Goal: Check status

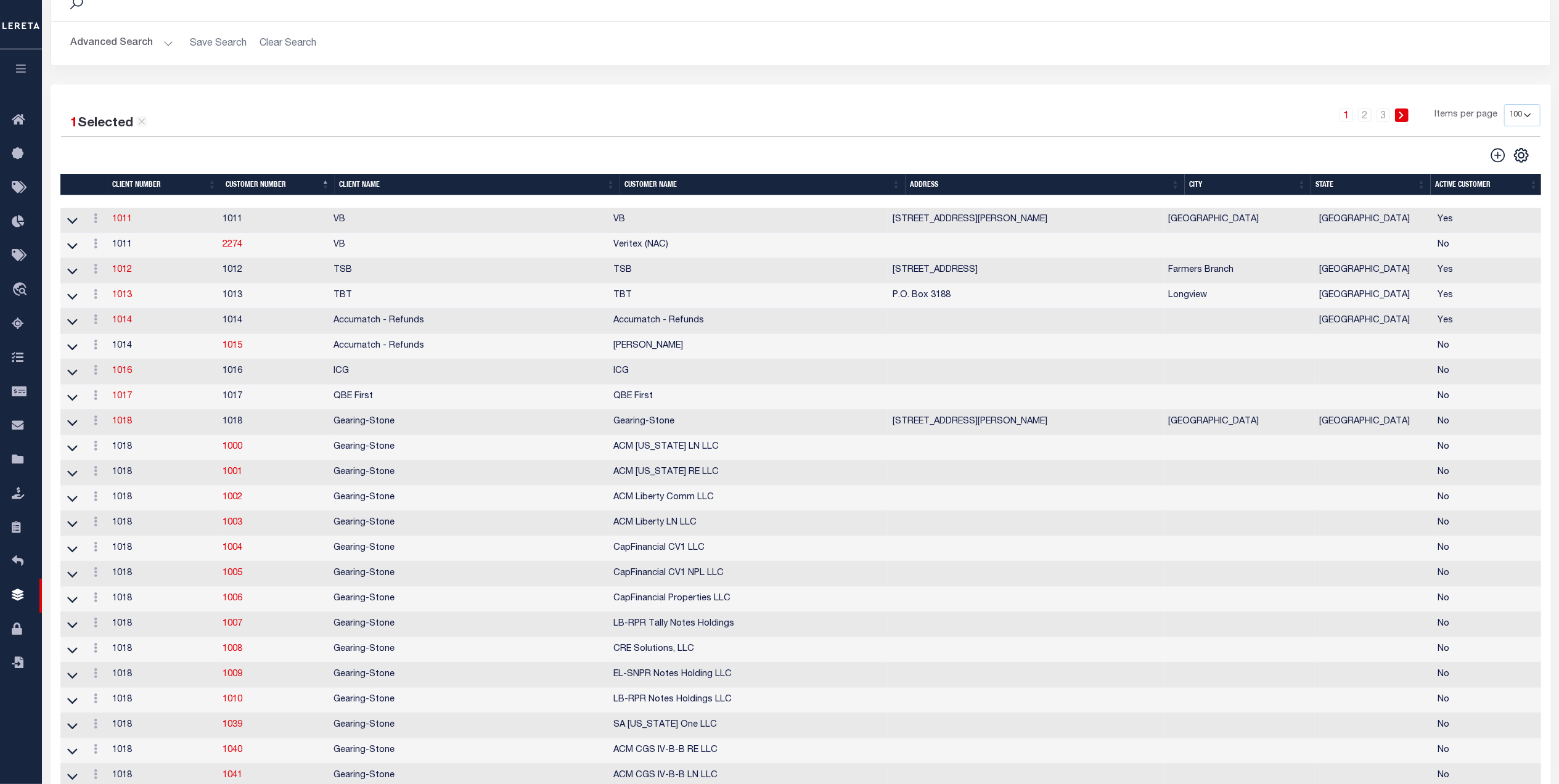
scroll to position [82, 0]
click at [990, 133] on div "1 2 3 Items per page 100 200 400" at bounding box center [988, 120] width 1105 height 32
click at [831, 164] on div "CSV Export Selected Print Show Filter Show Search Columns 0: 1: 2: Client Numbe…" at bounding box center [1170, 155] width 740 height 17
click at [872, 158] on div "CSV Export Selected Print Show Filter Show Search Columns 0: 1: 2: Client Numbe…" at bounding box center [1170, 155] width 740 height 17
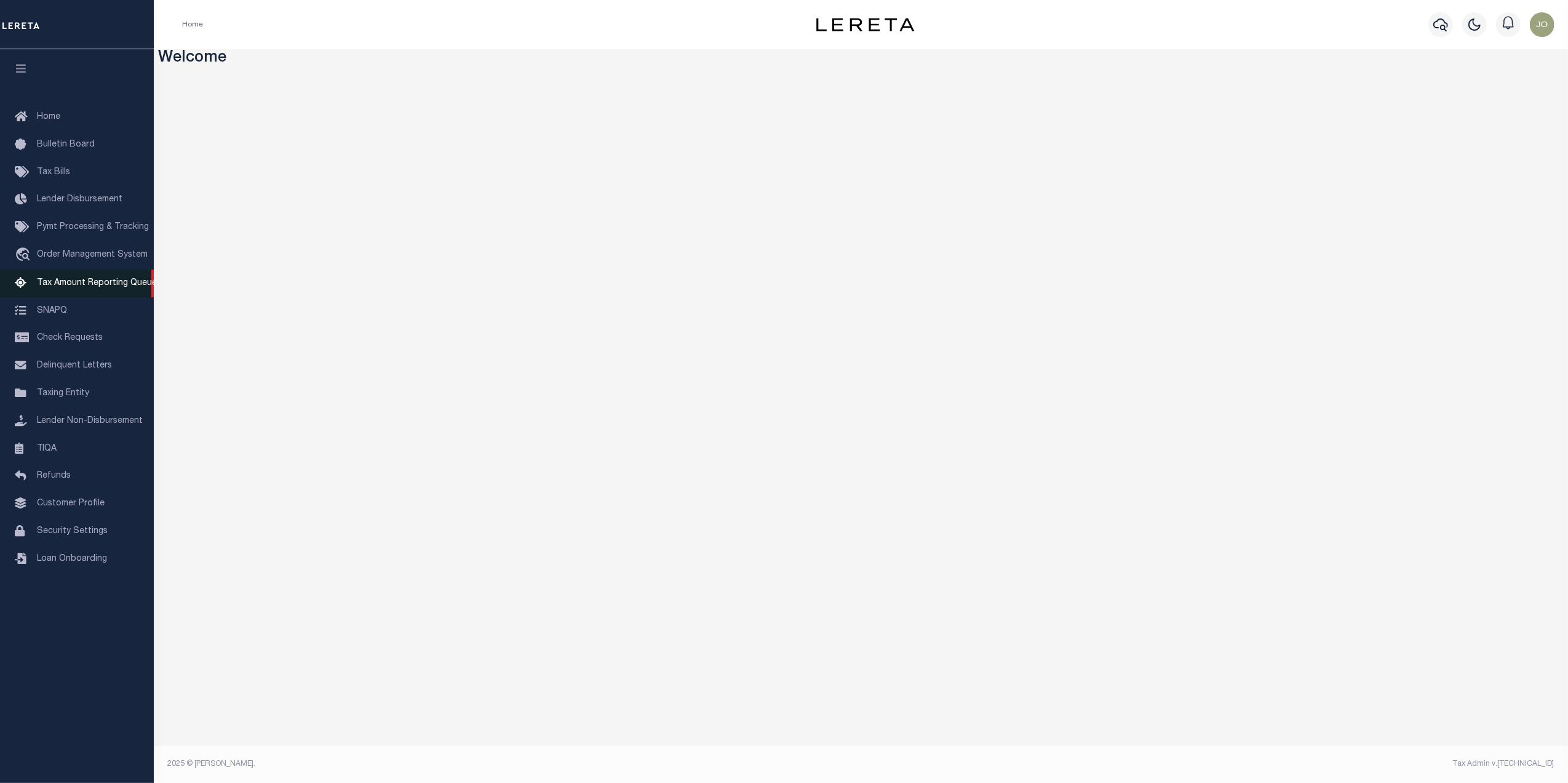
click at [86, 281] on span "Tax Amount Reporting Queue" at bounding box center [97, 283] width 120 height 9
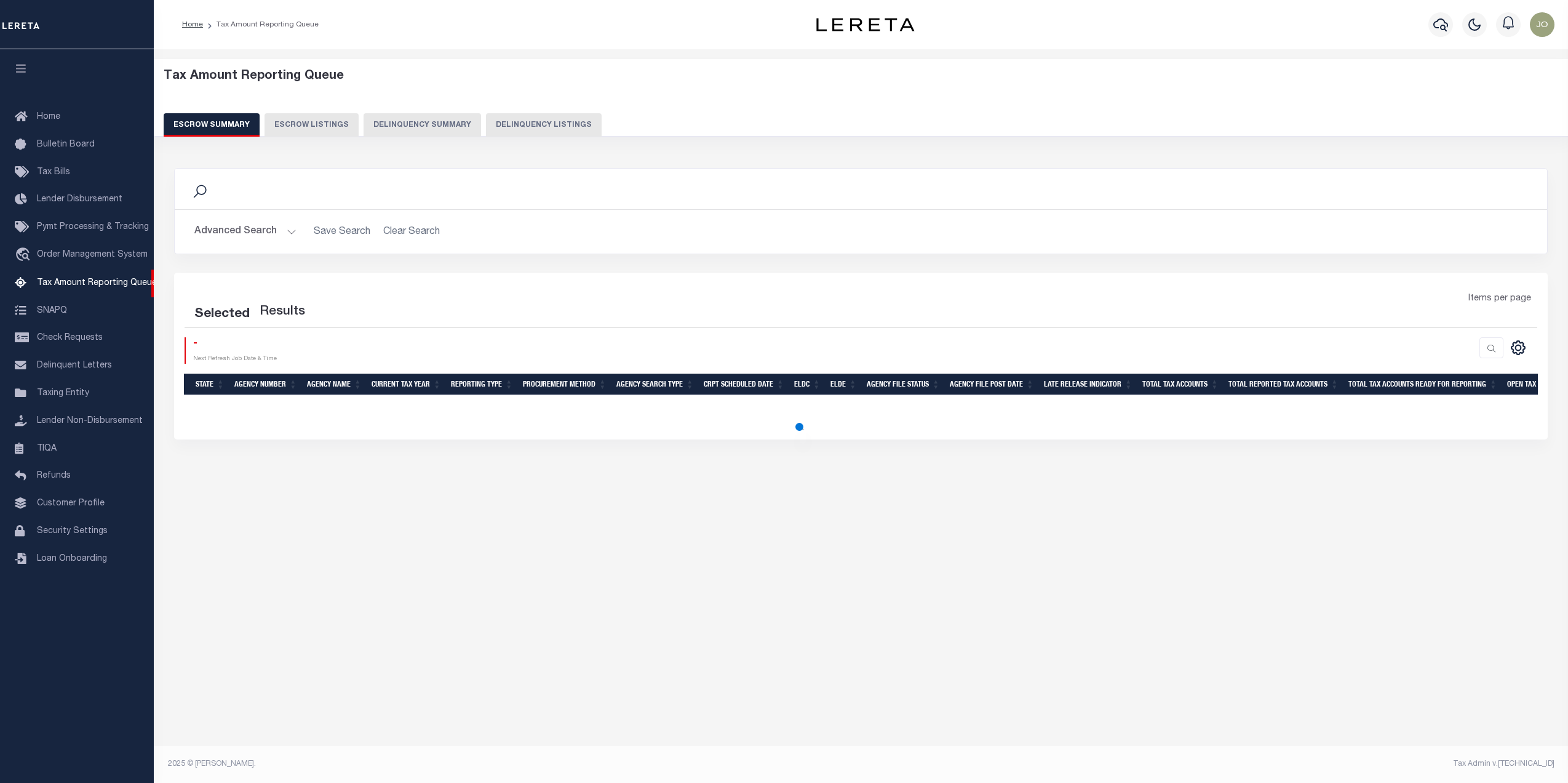
select select "100"
